Goal: Navigation & Orientation: Understand site structure

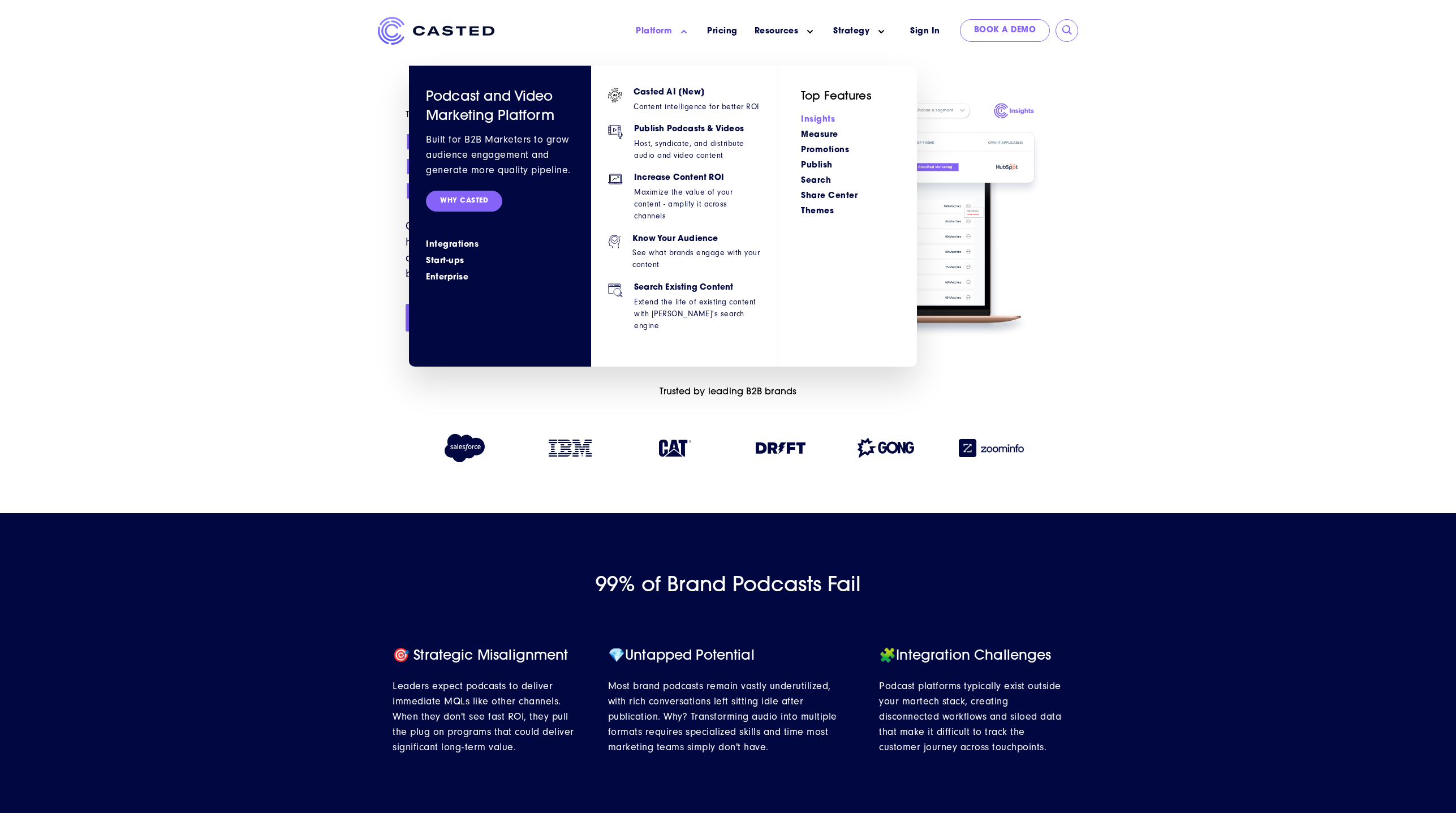
click at [822, 121] on link "Insights" at bounding box center [818, 120] width 34 height 9
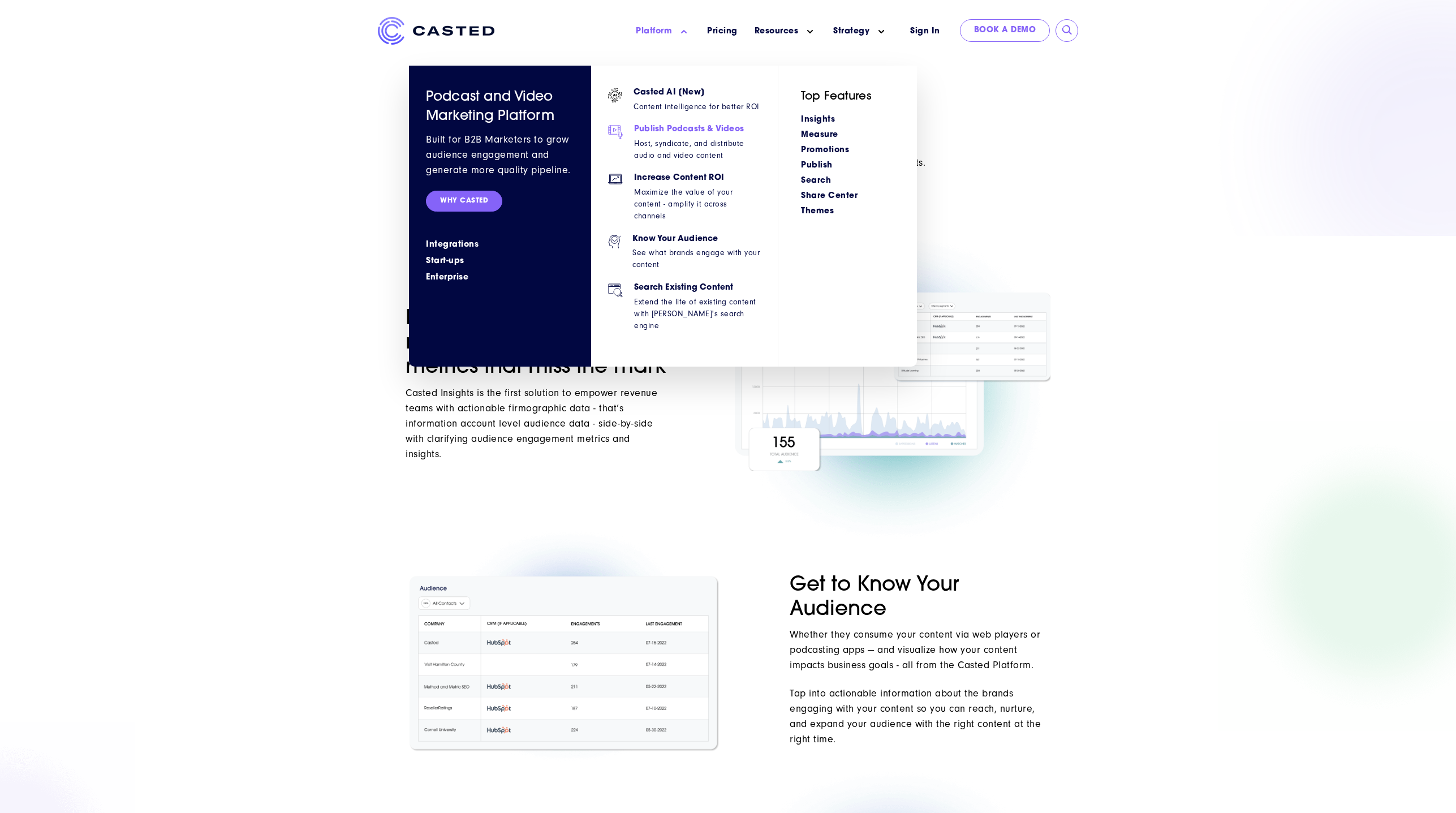
click at [690, 130] on h6 "Publish Podcasts & Videos" at bounding box center [698, 130] width 127 height 10
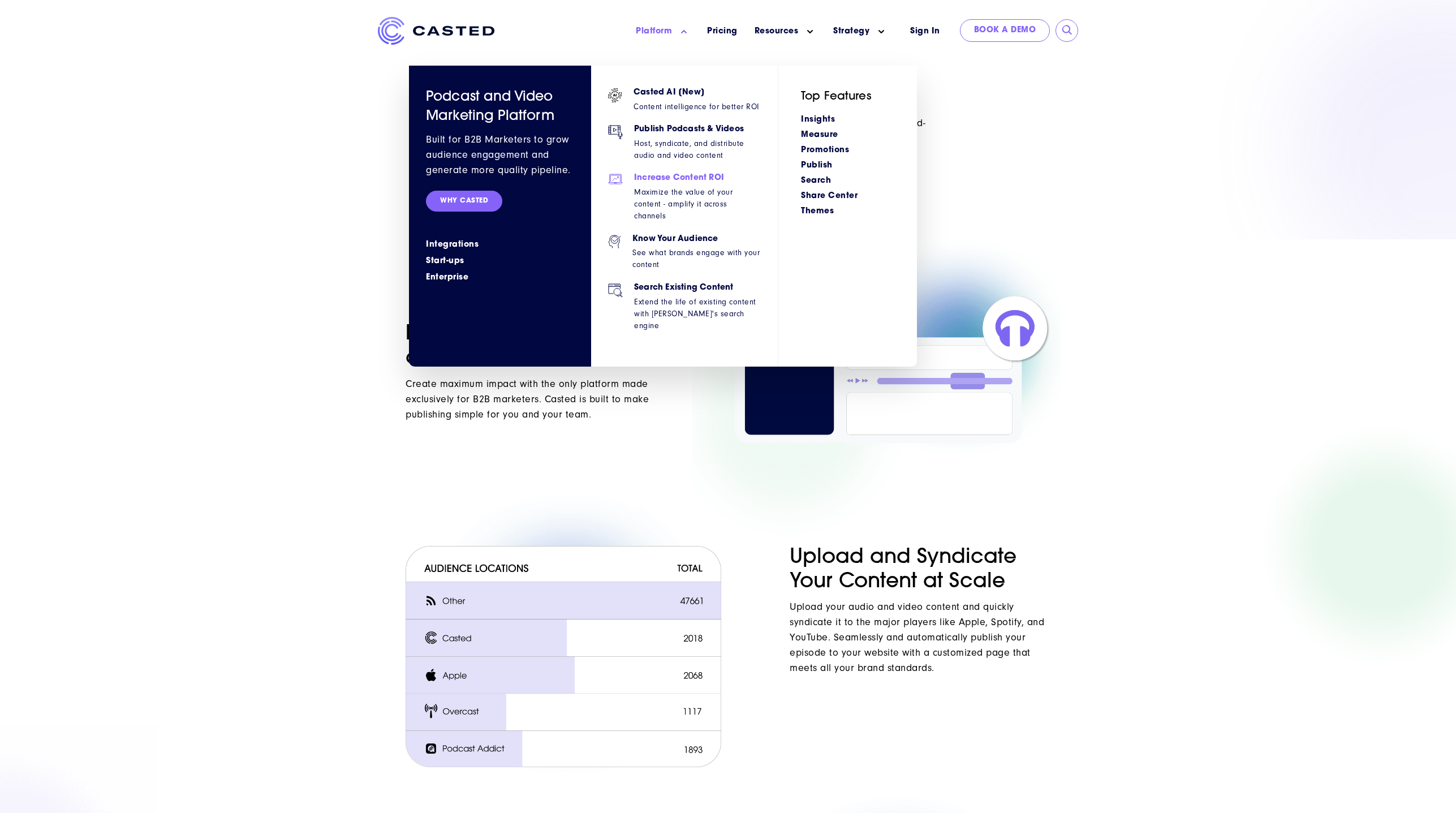
click at [681, 186] on p "Maximize the value of your content - amplify it across channels" at bounding box center [698, 204] width 127 height 35
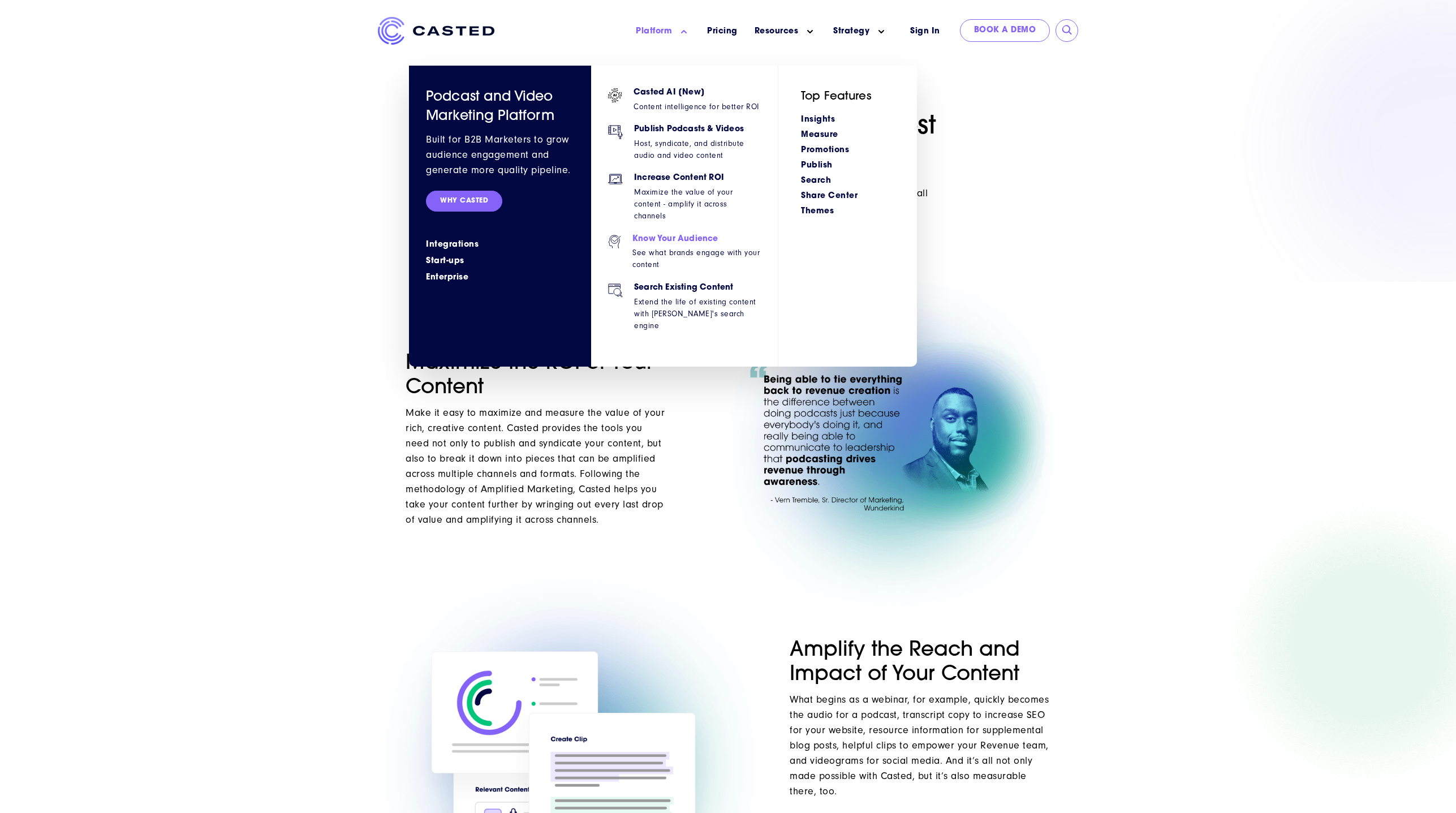
click at [701, 235] on h6 "Know Your Audience" at bounding box center [697, 239] width 128 height 10
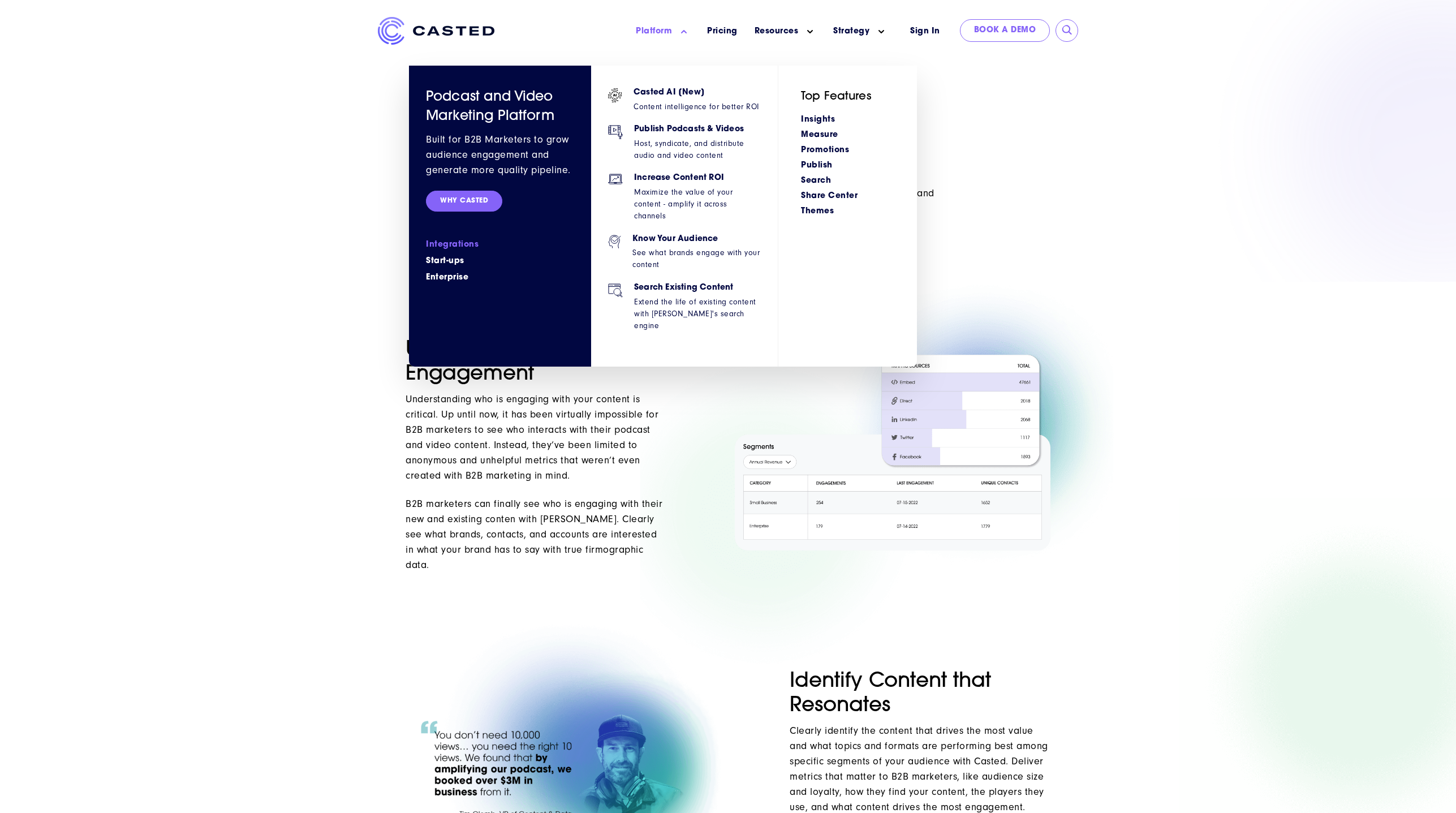
click at [456, 246] on link "Integrations" at bounding box center [500, 244] width 149 height 12
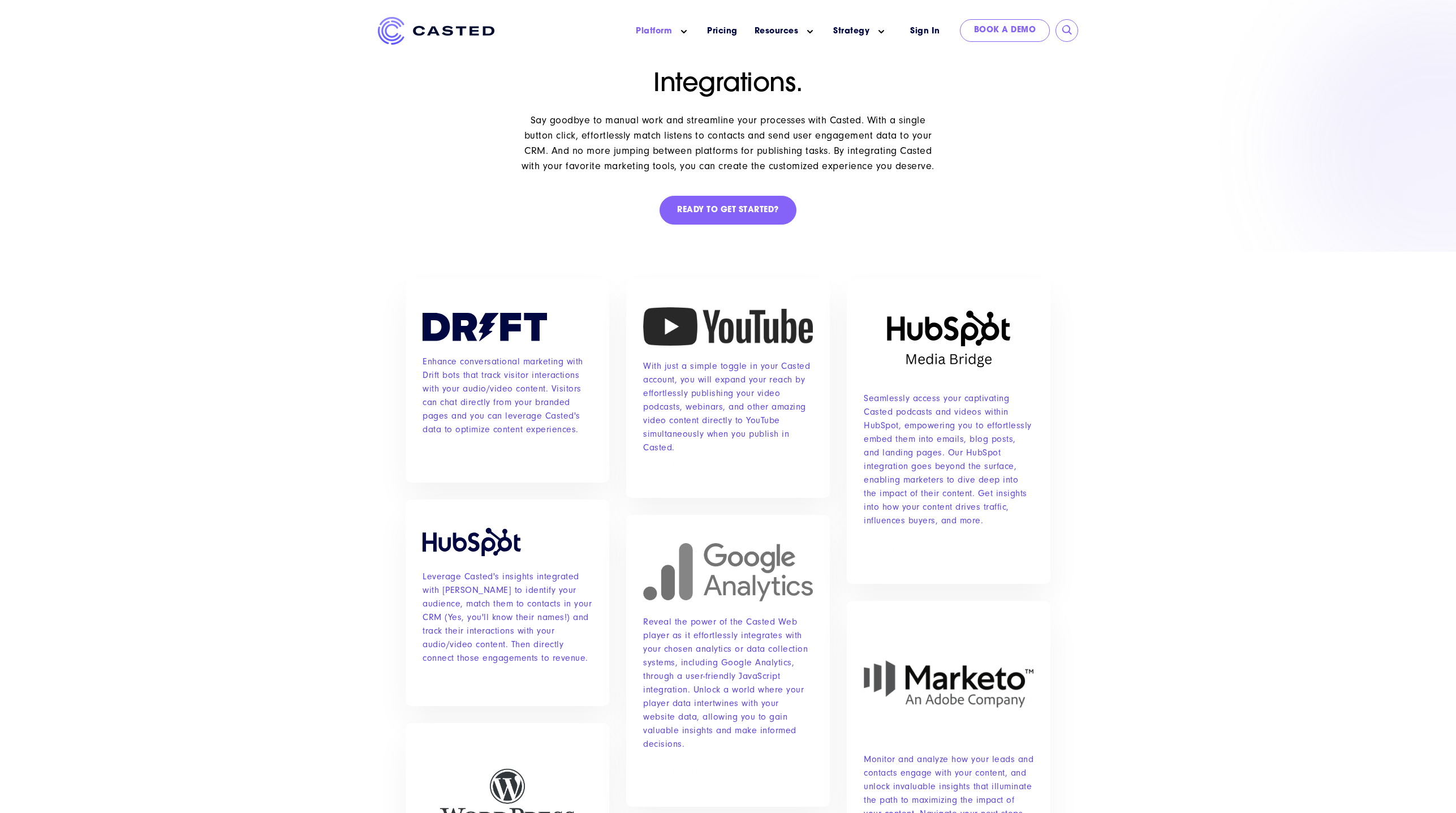
click at [403, 41] on img at bounding box center [436, 31] width 116 height 28
